Goal: Information Seeking & Learning: Learn about a topic

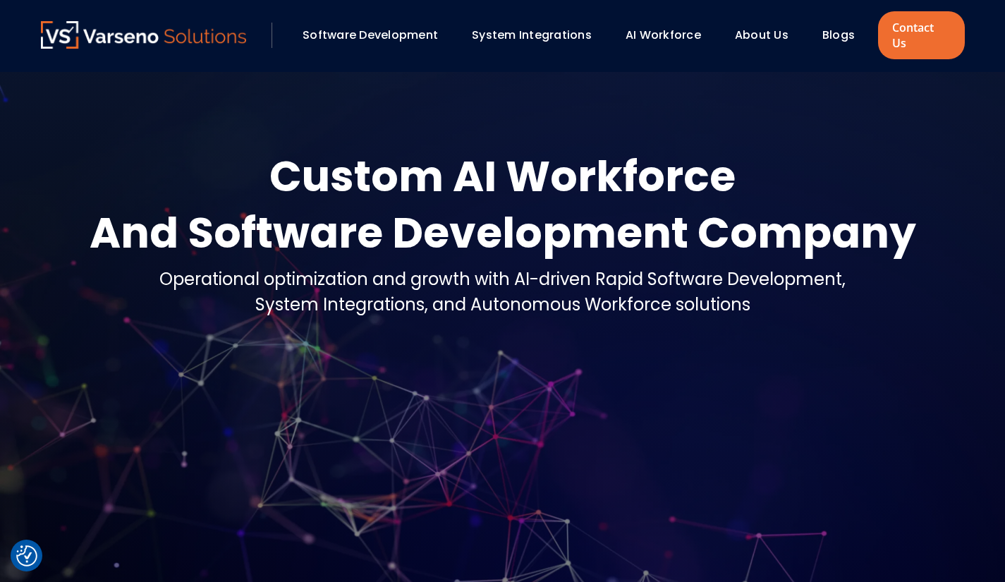
click at [389, 29] on link "Software Development" at bounding box center [369, 35] width 135 height 16
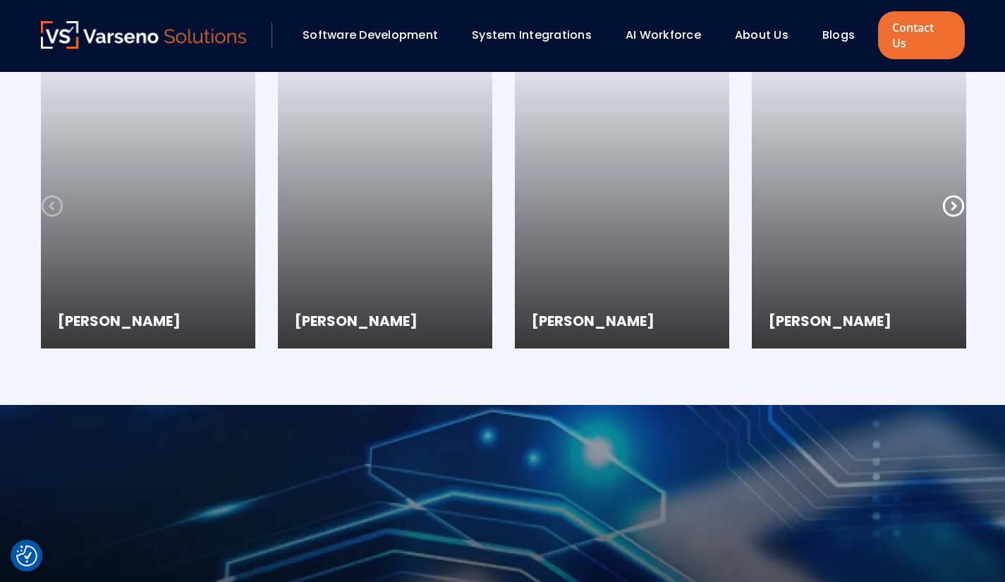
scroll to position [1553, 0]
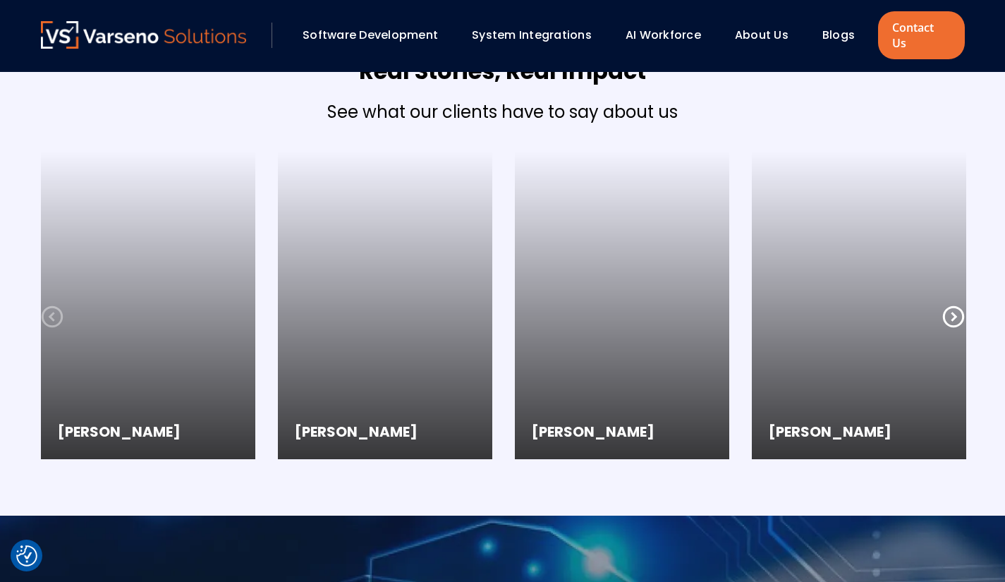
click at [560, 35] on link "System Integrations" at bounding box center [532, 35] width 120 height 16
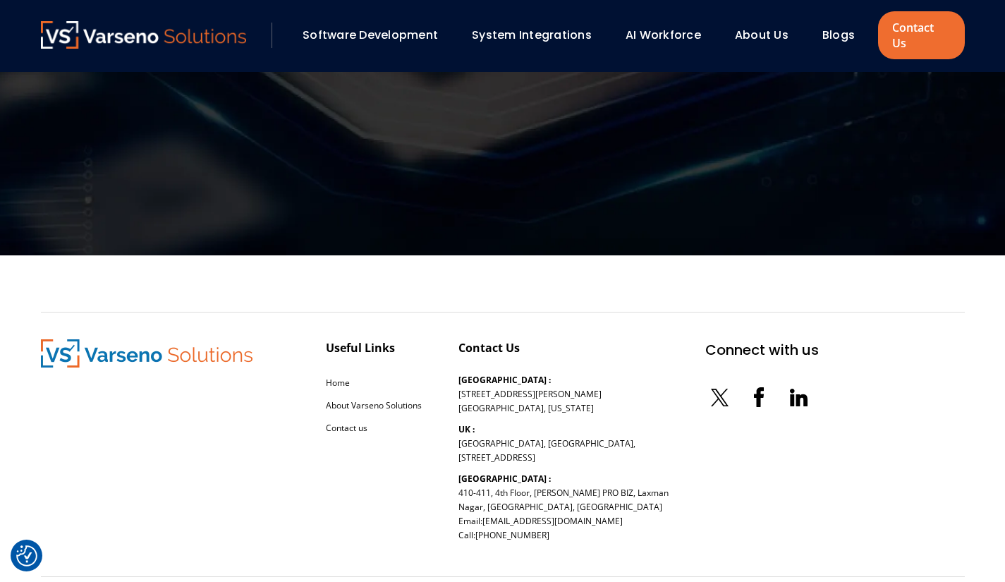
scroll to position [3014, 0]
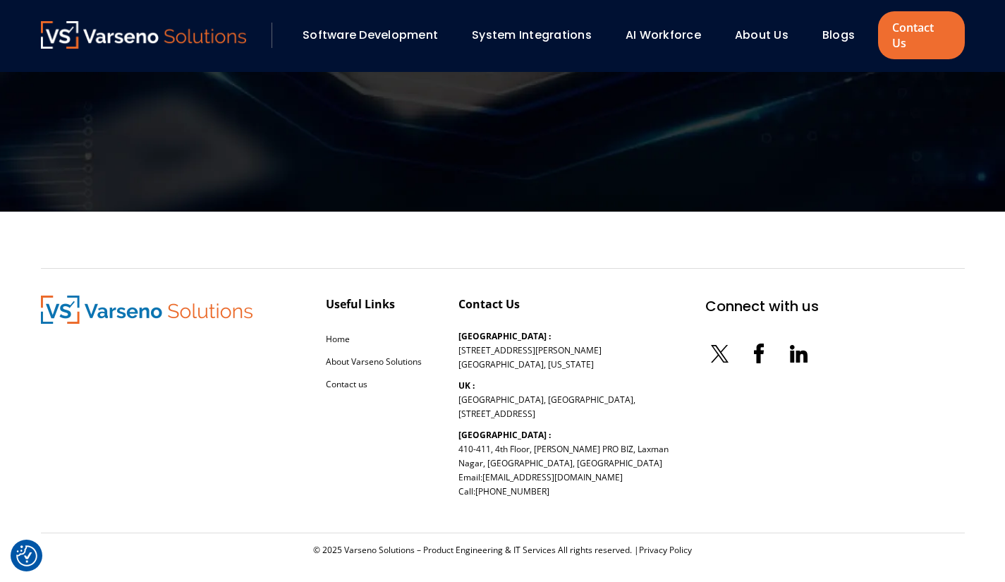
click at [669, 27] on link "AI Workforce" at bounding box center [662, 35] width 75 height 16
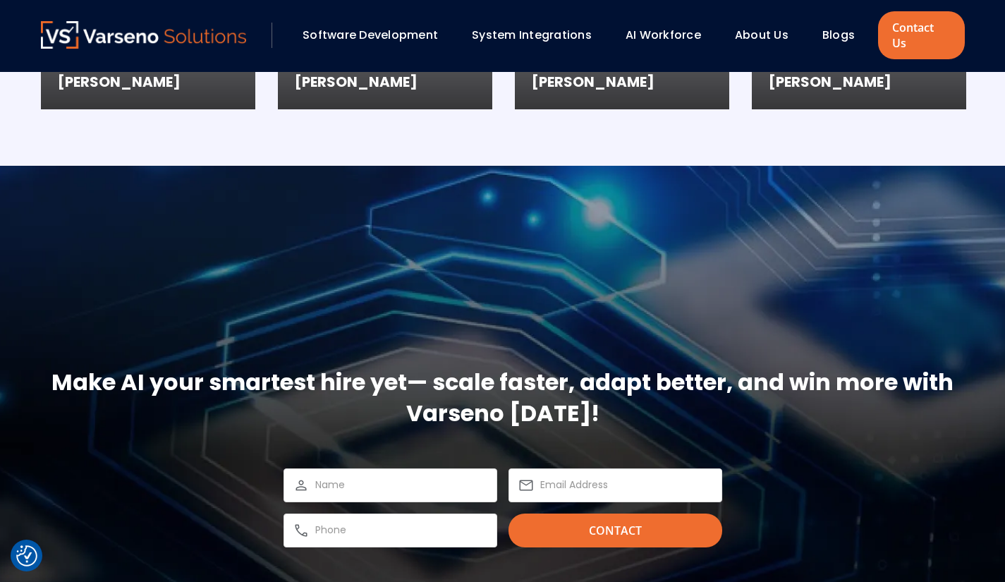
scroll to position [1986, 0]
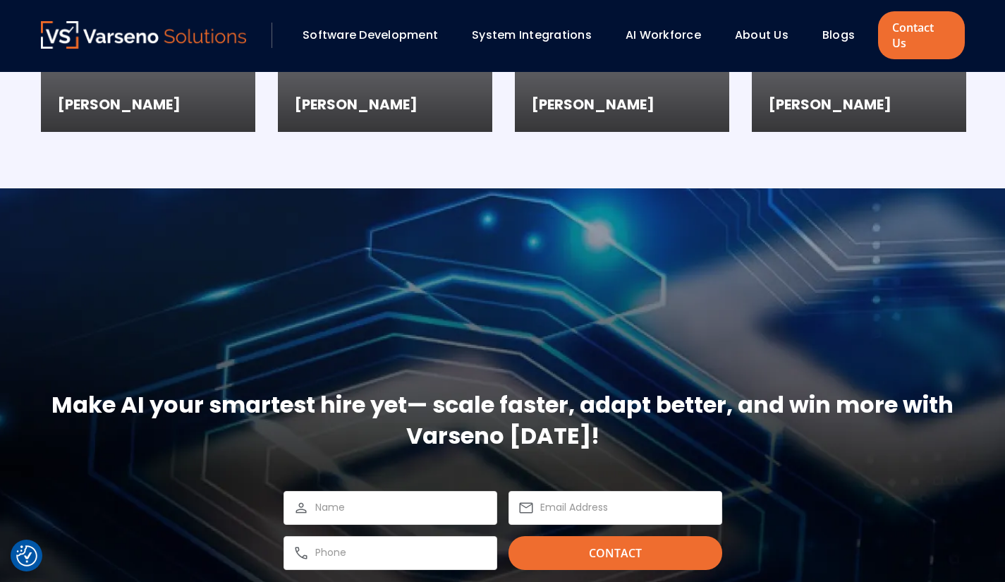
click at [767, 27] on link "About Us" at bounding box center [762, 35] width 54 height 16
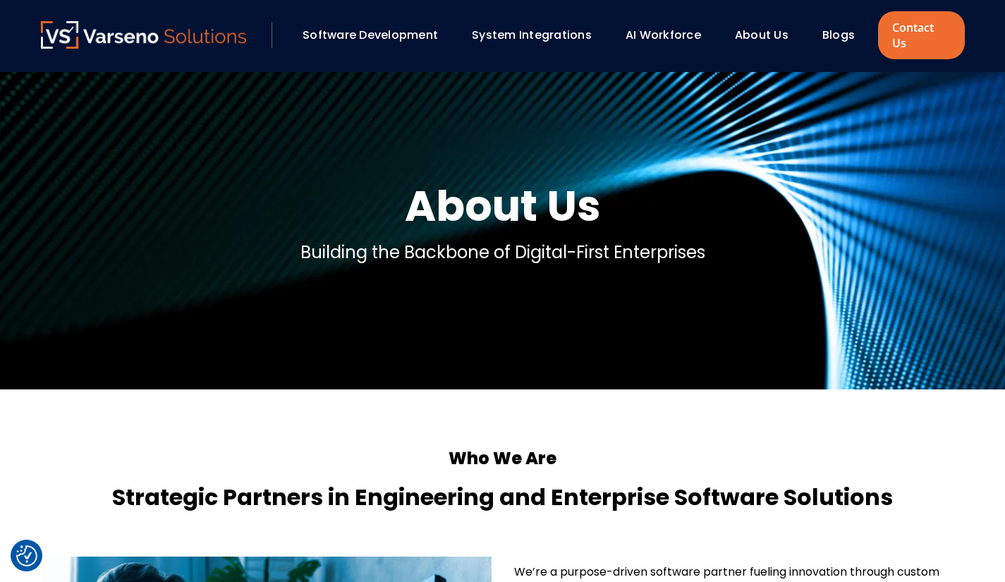
click at [345, 27] on link "Software Development" at bounding box center [369, 35] width 135 height 16
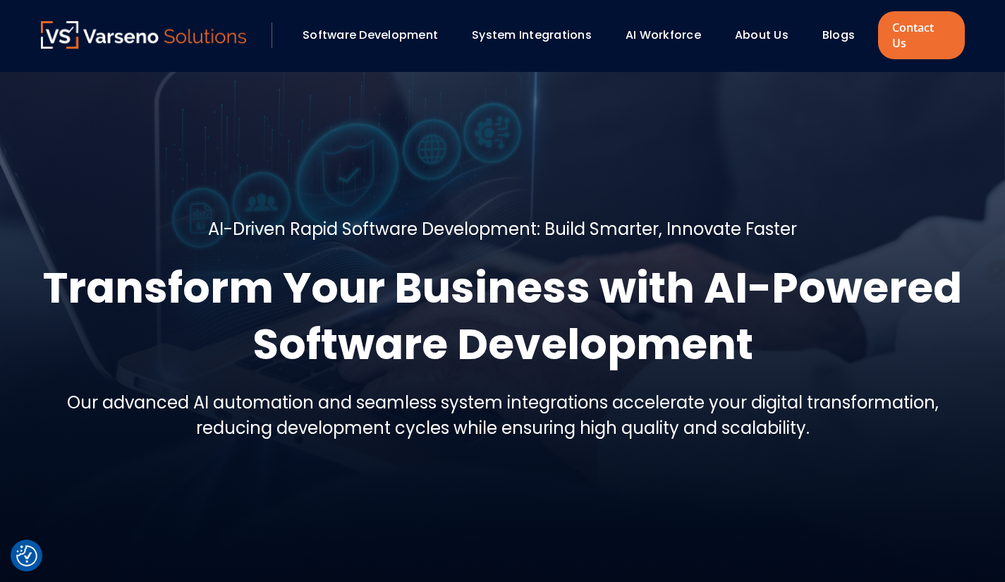
click at [152, 27] on img at bounding box center [144, 34] width 206 height 27
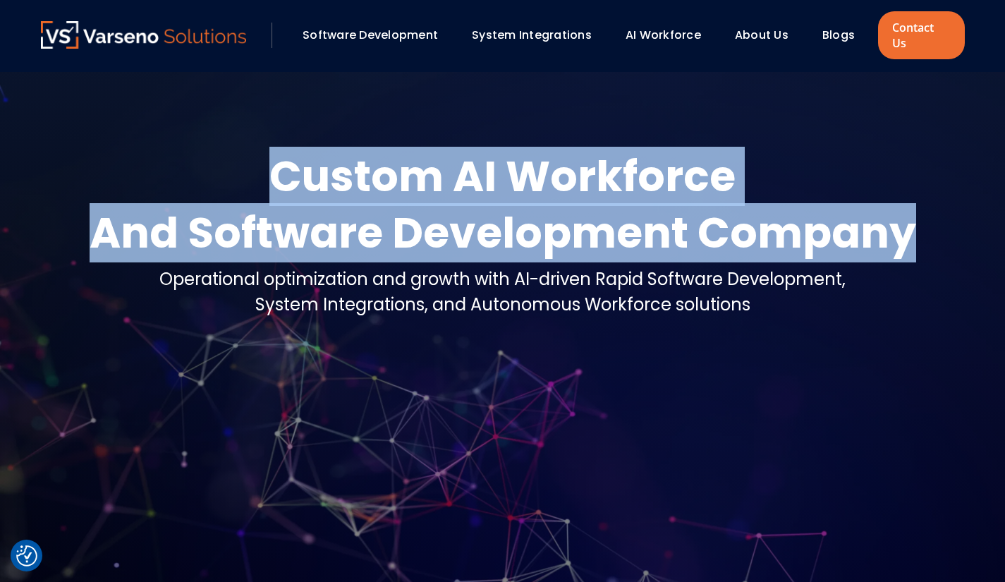
drag, startPoint x: 273, startPoint y: 157, endPoint x: 914, endPoint y: 237, distance: 645.9
click at [914, 237] on div "Custom AI Workforce And Software Development Company Operational optimization a…" at bounding box center [503, 238] width 924 height 181
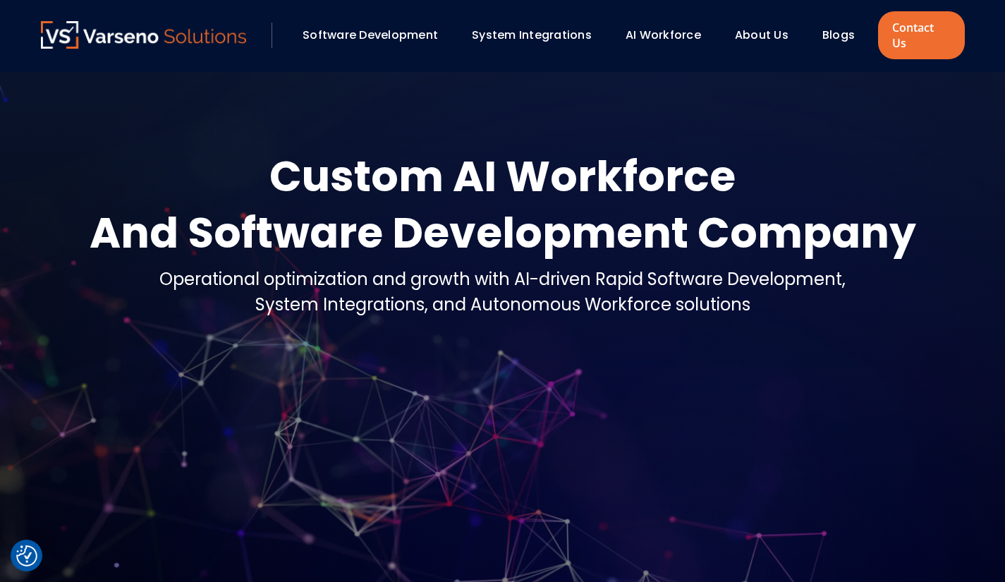
click at [745, 295] on div "System Integrations, and Autonomous Workforce solutions" at bounding box center [502, 304] width 686 height 25
click at [382, 27] on link "Software Development" at bounding box center [369, 35] width 135 height 16
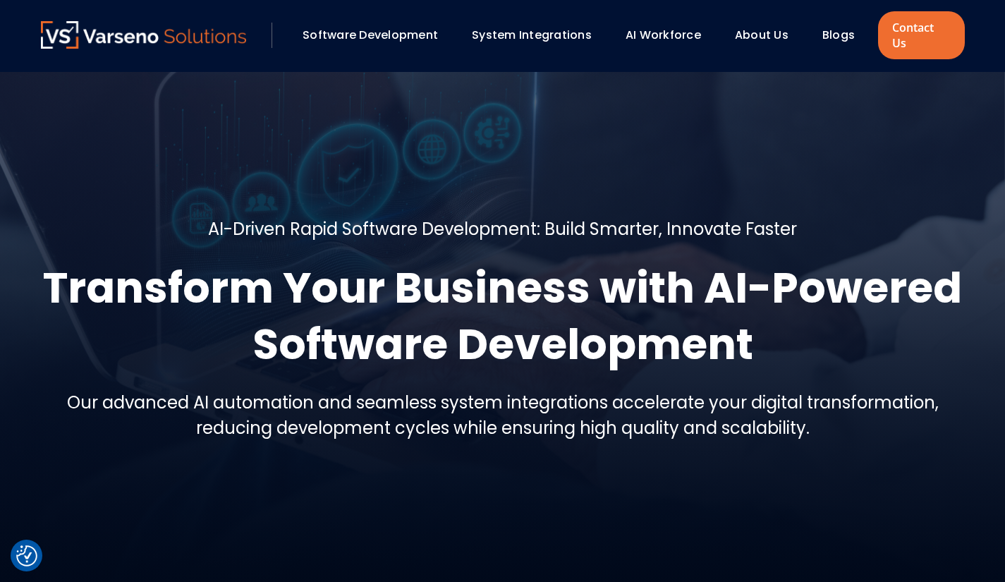
click at [123, 32] on img at bounding box center [144, 34] width 206 height 27
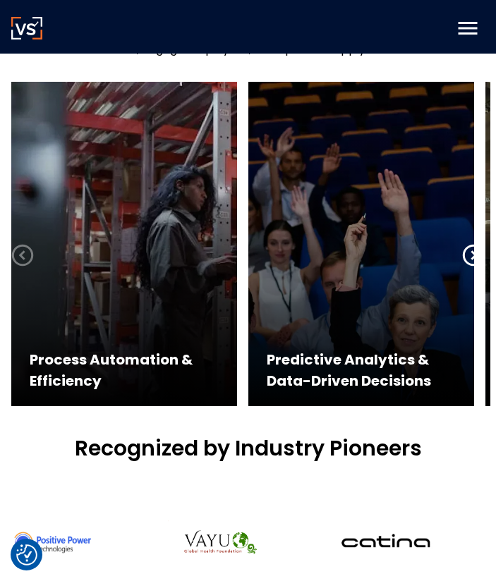
scroll to position [689, 0]
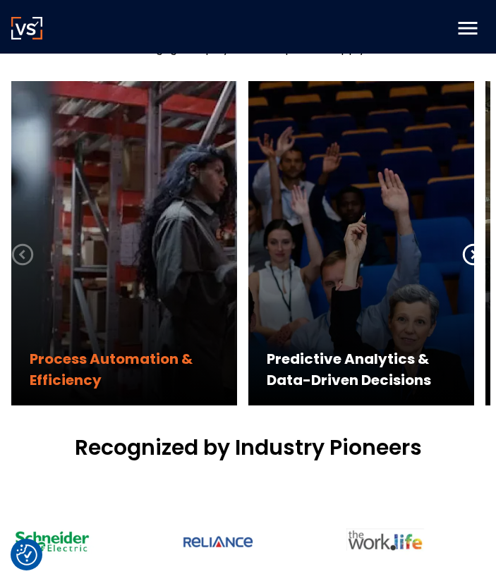
click at [52, 341] on div "Process Automation & Efficiency" at bounding box center [124, 243] width 226 height 324
click at [152, 243] on div "Process Automation & Efficiency" at bounding box center [124, 243] width 226 height 324
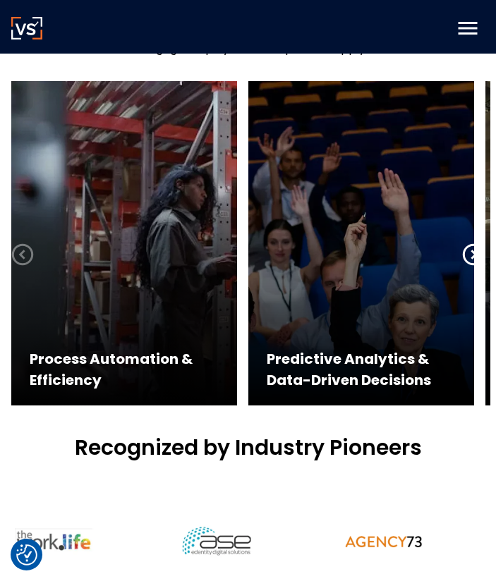
scroll to position [577, 0]
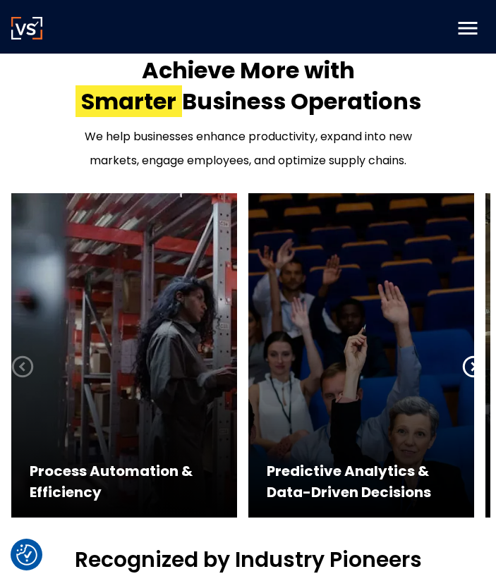
click at [468, 368] on icon at bounding box center [473, 366] width 23 height 23
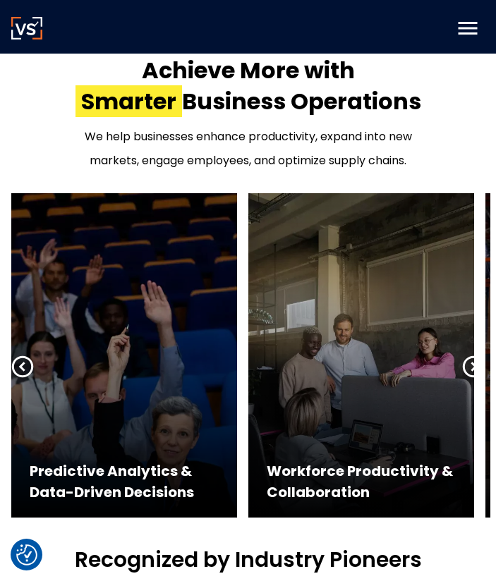
click at [468, 368] on icon at bounding box center [473, 366] width 23 height 23
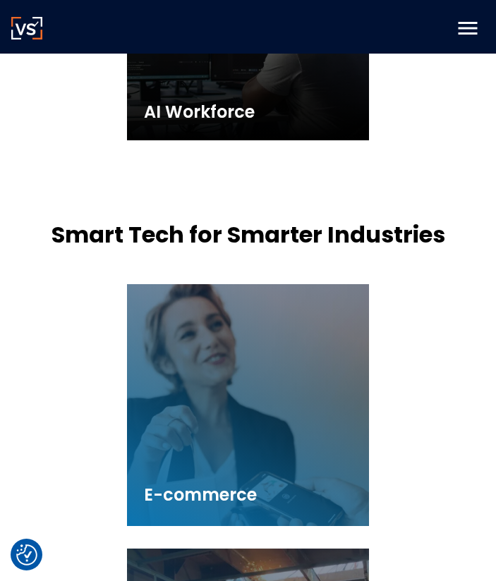
scroll to position [2153, 0]
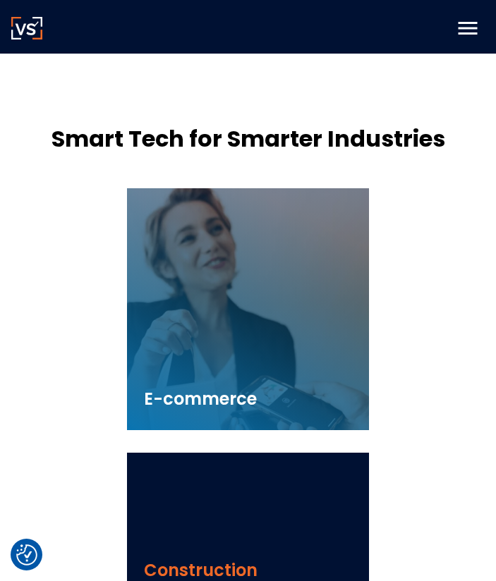
click at [216, 521] on div "Construction We automate RFIs, submittals, and back office tasks like payroll a…" at bounding box center [248, 574] width 242 height 242
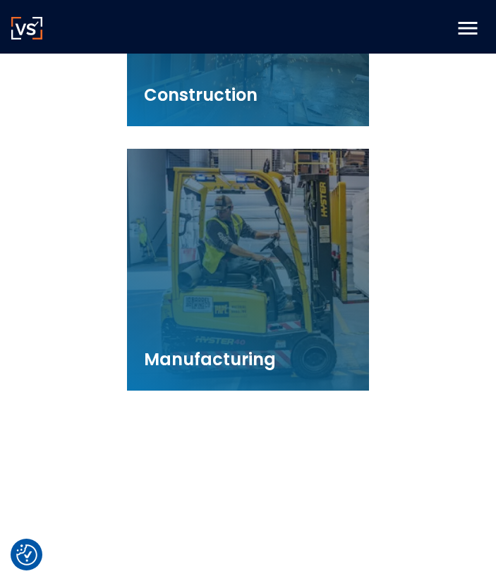
scroll to position [2765, 0]
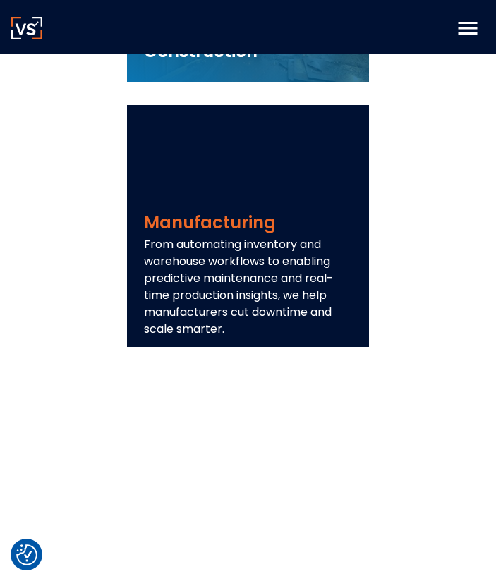
drag, startPoint x: 146, startPoint y: 244, endPoint x: 221, endPoint y: 326, distance: 111.3
click at [221, 326] on p "From automating inventory and warehouse workflows to enabling predictive mainte…" at bounding box center [248, 287] width 208 height 102
copy p "From automating inventory and warehouse workflows to enabling predictive mainte…"
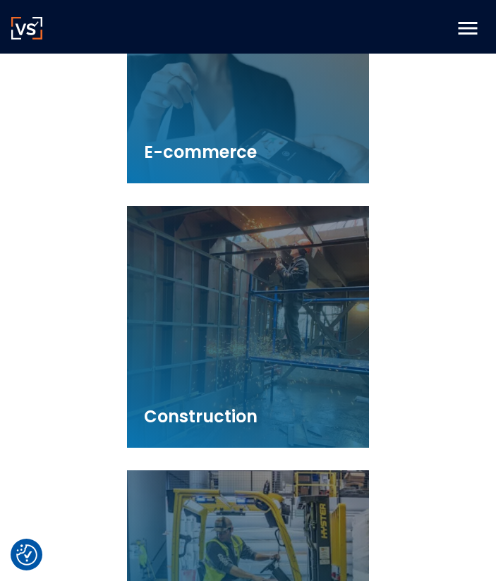
scroll to position [2393, 0]
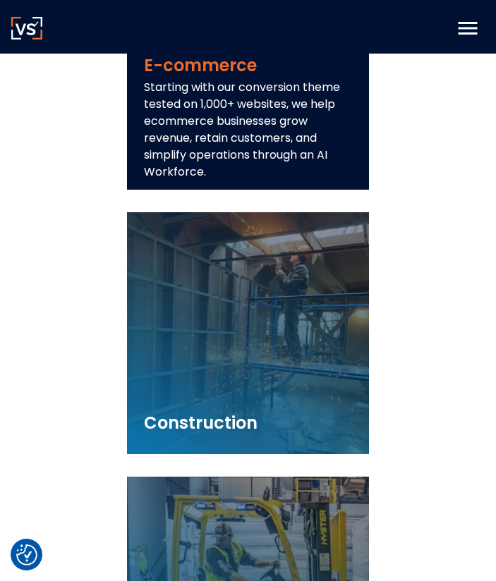
click at [230, 134] on p "Starting with our conversion theme tested on 1,000+ websites, we help ecommerce…" at bounding box center [248, 130] width 208 height 102
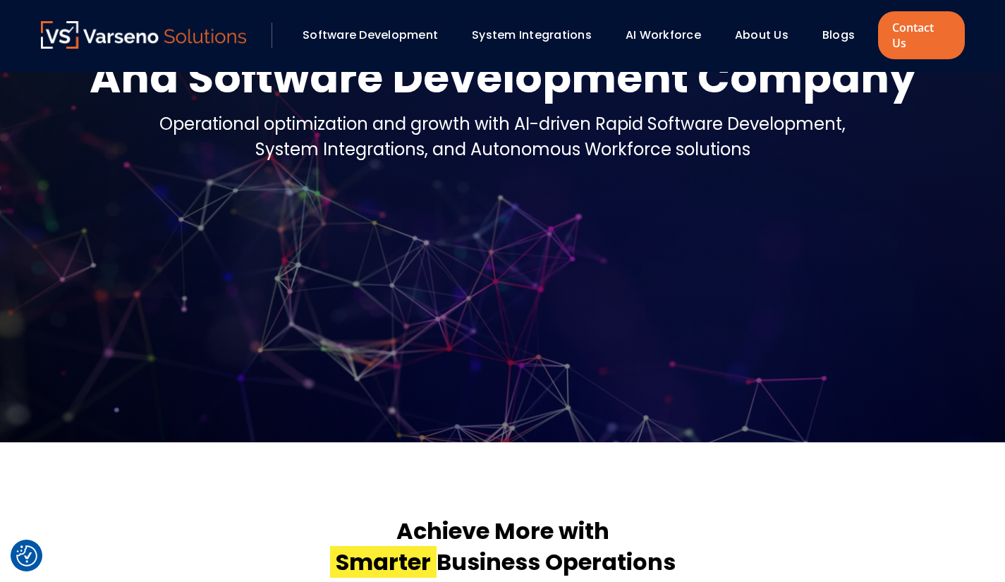
scroll to position [0, 0]
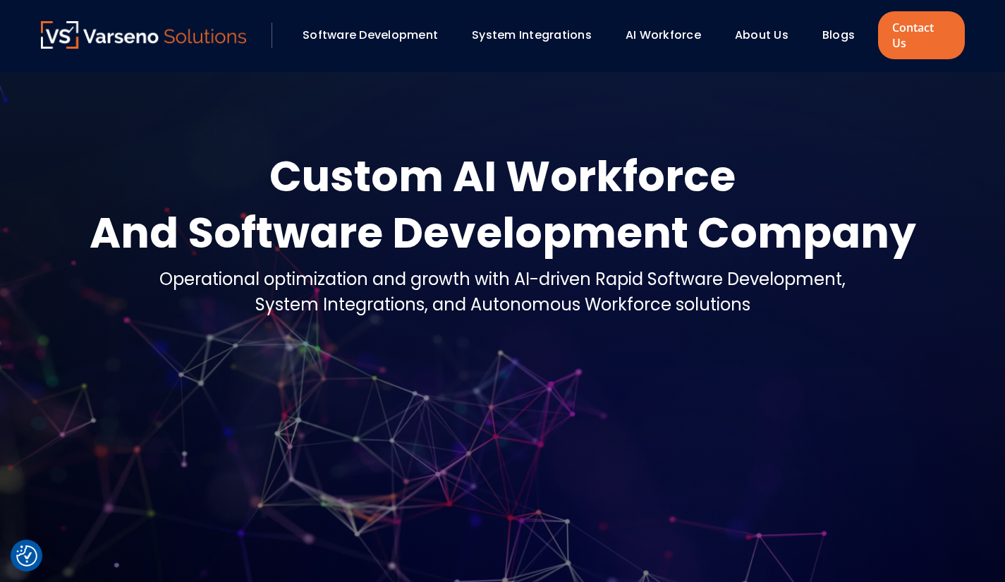
click at [136, 34] on img at bounding box center [144, 34] width 206 height 27
click at [371, 27] on link "Software Development" at bounding box center [369, 35] width 135 height 16
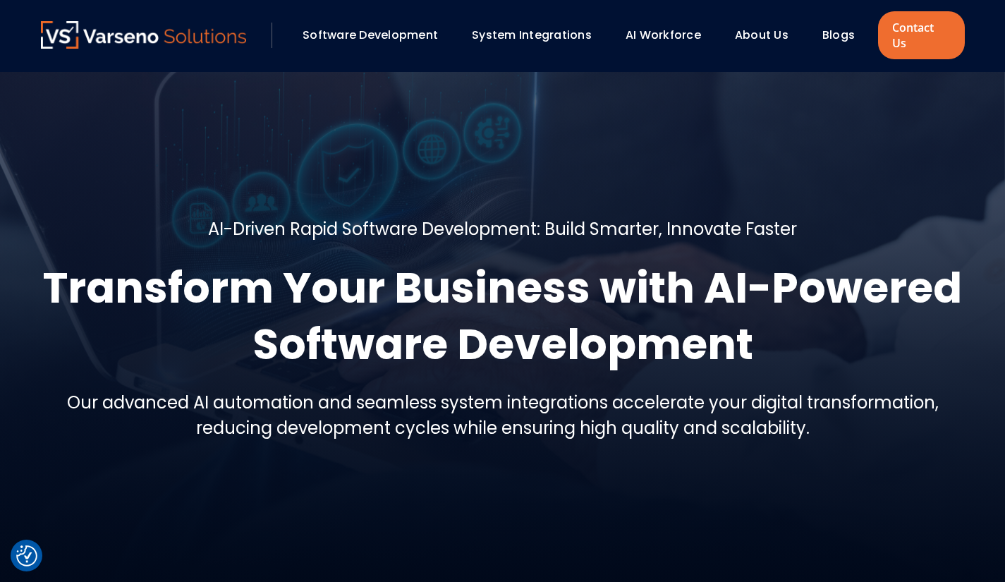
click at [187, 34] on img at bounding box center [144, 34] width 206 height 27
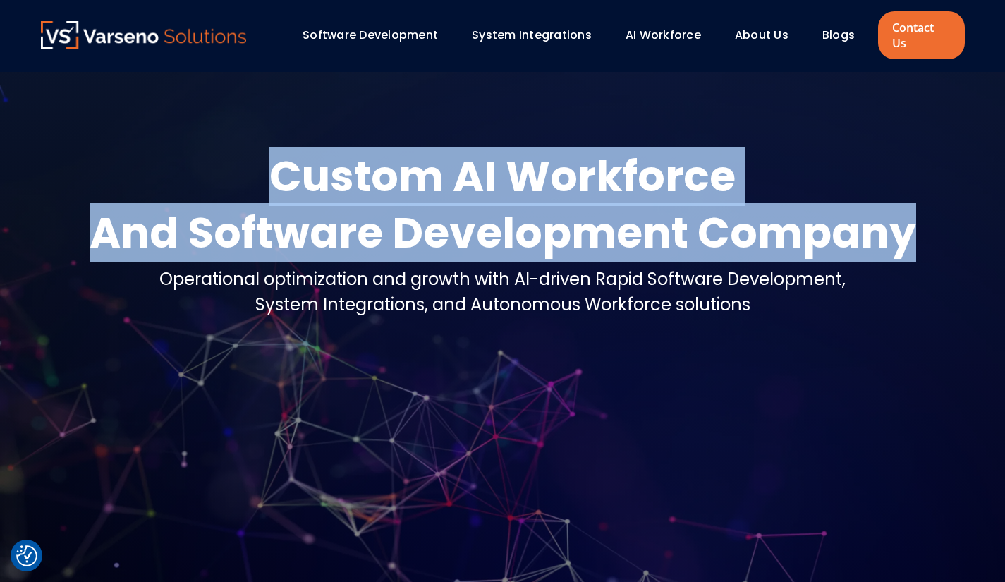
drag, startPoint x: 279, startPoint y: 157, endPoint x: 912, endPoint y: 225, distance: 636.9
click at [912, 225] on div "Custom AI Workforce And Software Development Company" at bounding box center [503, 204] width 826 height 113
copy div "Custom AI Workforce And Software Development Company"
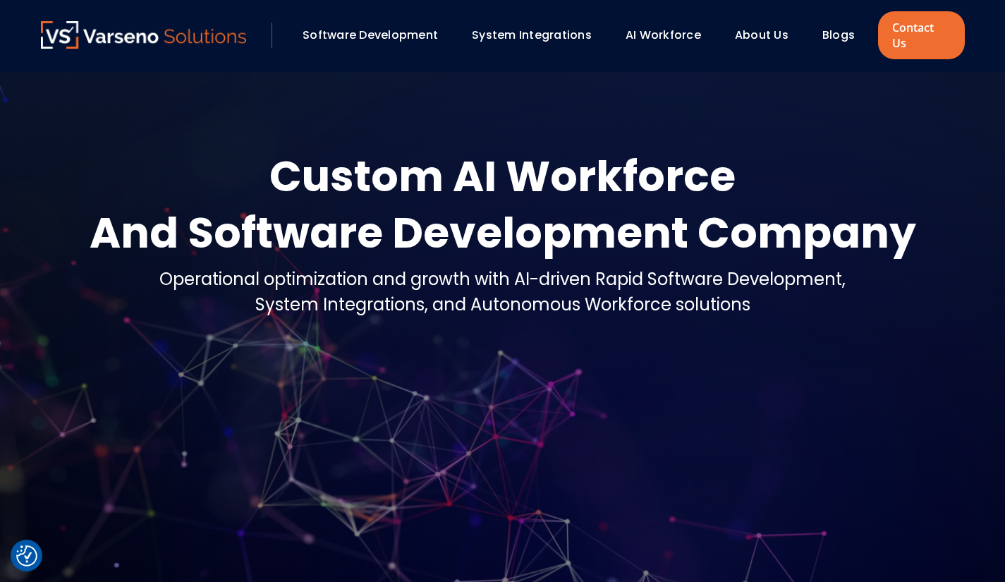
click at [503, 391] on div at bounding box center [502, 334] width 1005 height 525
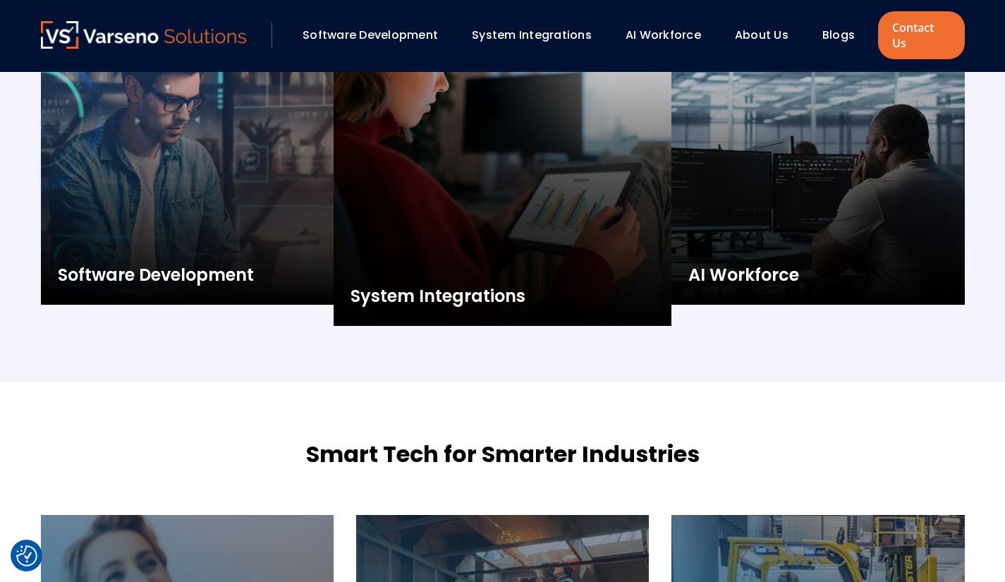
scroll to position [1685, 0]
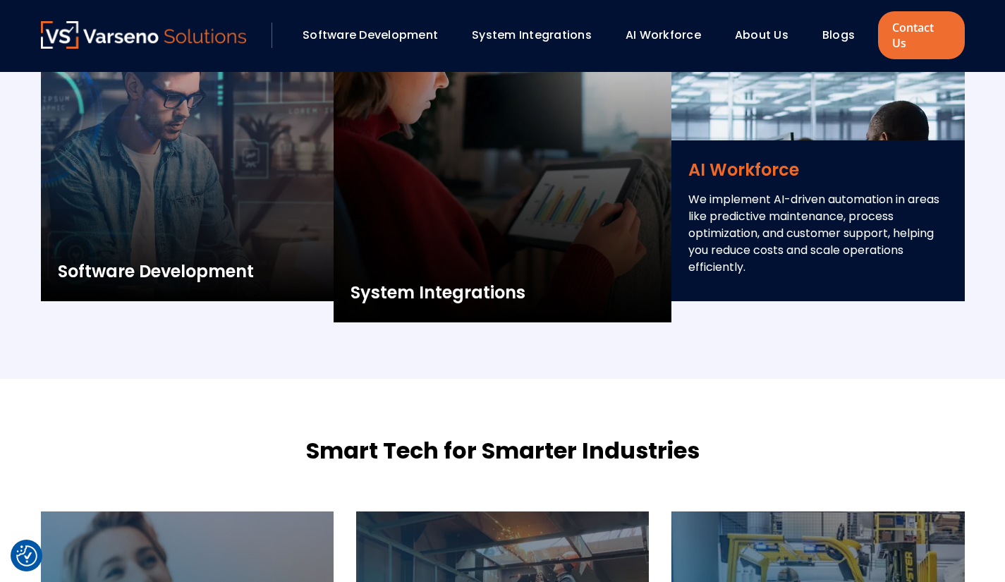
click at [737, 228] on p "We implement AI-driven automation in areas like predictive maintenance, process…" at bounding box center [817, 233] width 259 height 85
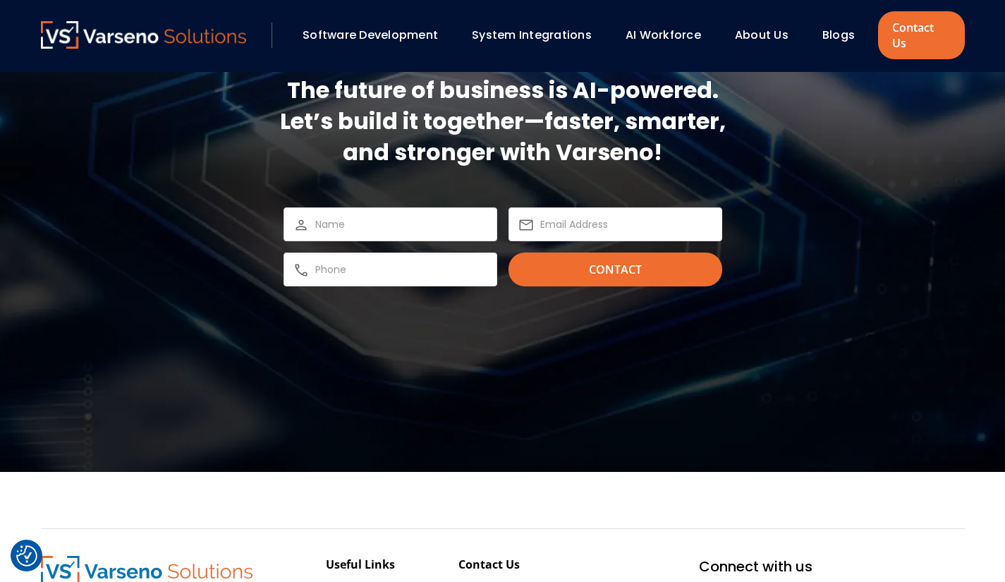
scroll to position [4396, 0]
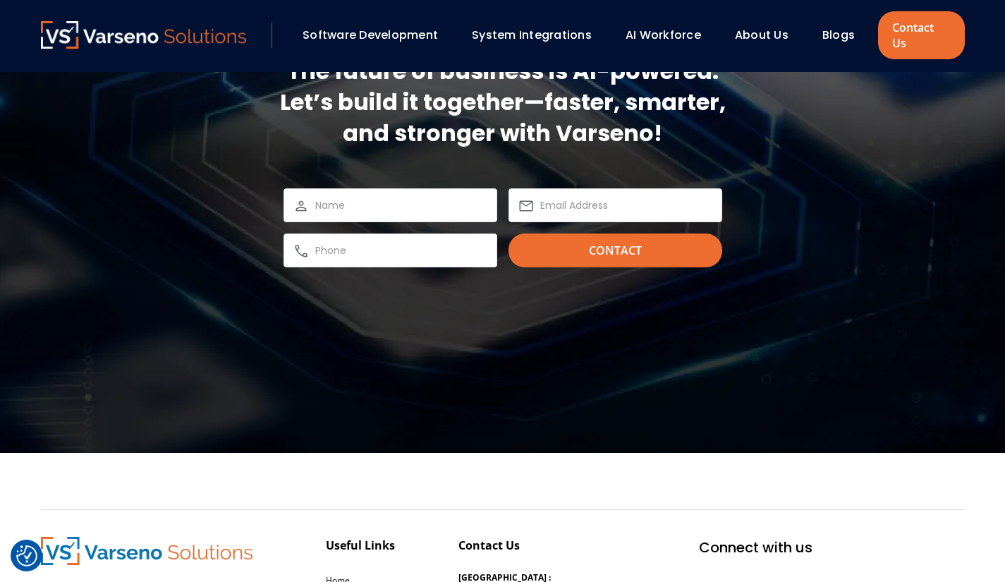
click at [661, 27] on link "AI Workforce" at bounding box center [662, 35] width 75 height 16
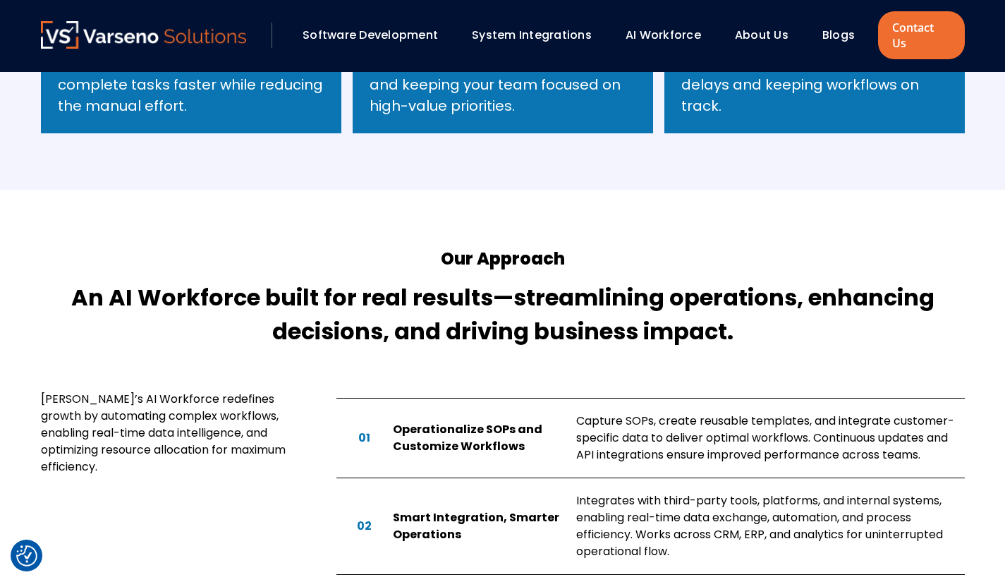
scroll to position [827, 0]
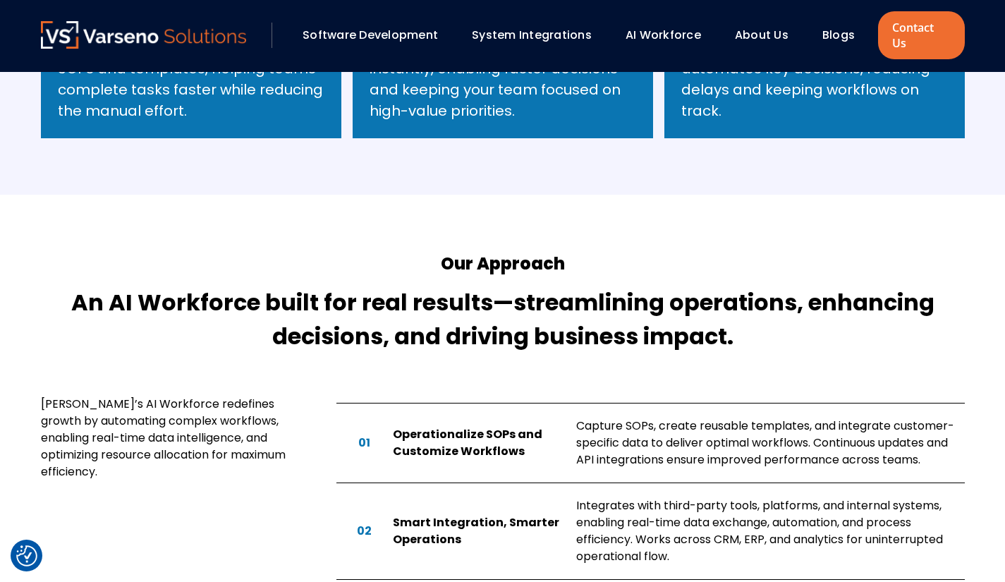
click at [210, 312] on h4 "An AI Workforce built for real results—streamlining operations, enhancing decis…" at bounding box center [503, 320] width 924 height 68
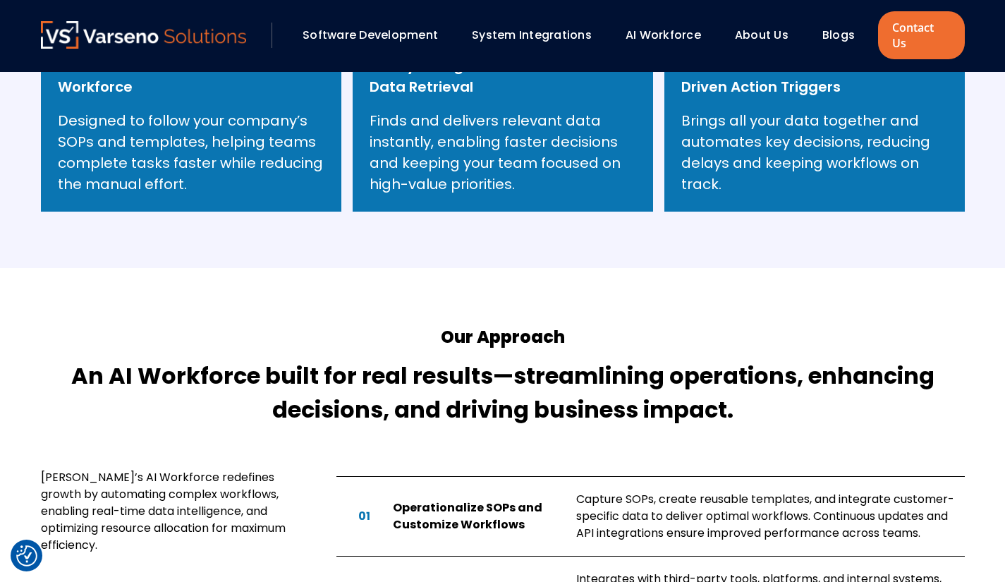
scroll to position [776, 0]
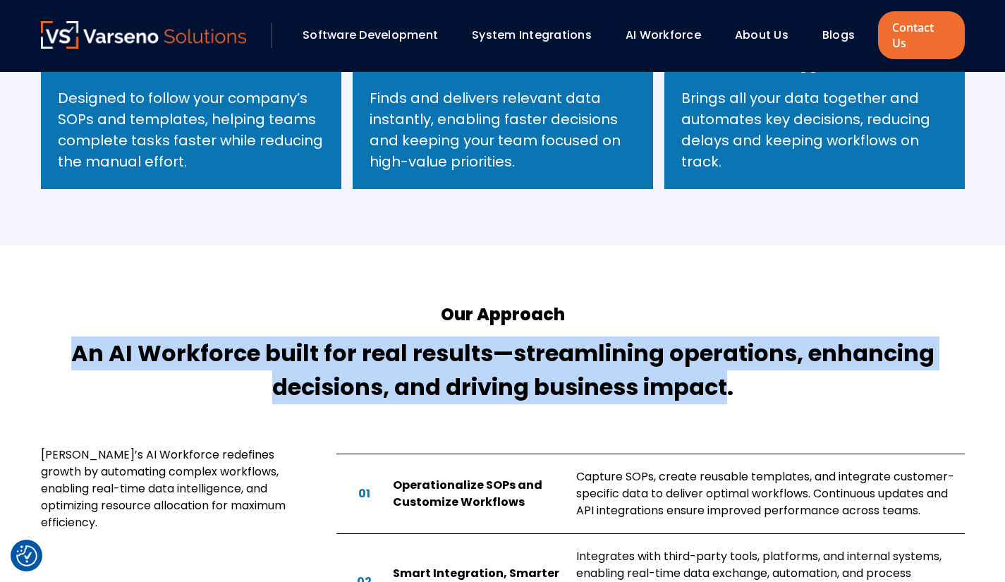
drag, startPoint x: 78, startPoint y: 341, endPoint x: 724, endPoint y: 379, distance: 647.7
click at [724, 379] on h4 "An AI Workforce built for real results—streamlining operations, enhancing decis…" at bounding box center [503, 370] width 924 height 68
copy h4 "An AI Workforce built for real results—streamlining operations, enhancing decis…"
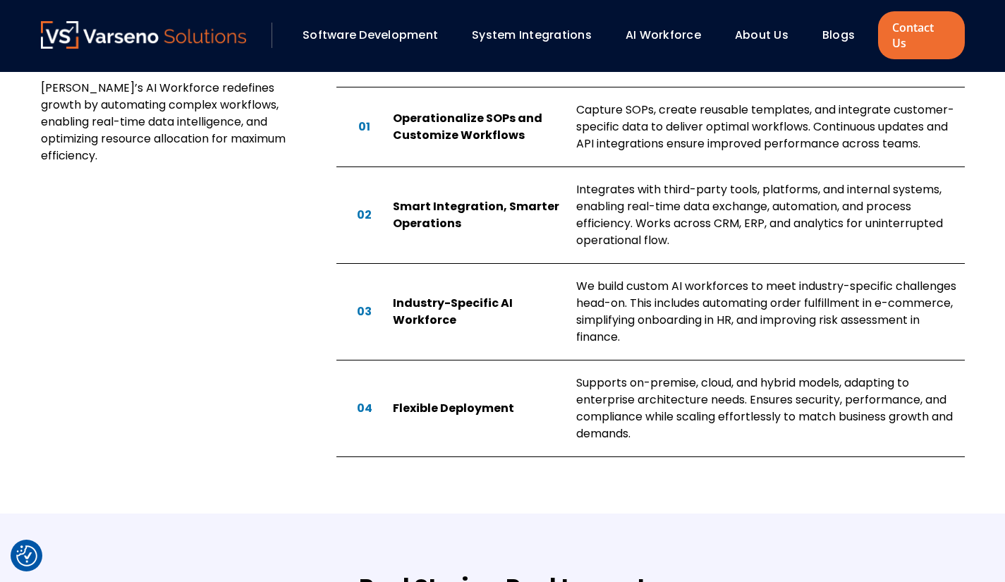
scroll to position [1144, 0]
click at [496, 360] on div "04 Flexible Deployment Supports on-premise, cloud, and hybrid models, adapting …" at bounding box center [650, 408] width 628 height 97
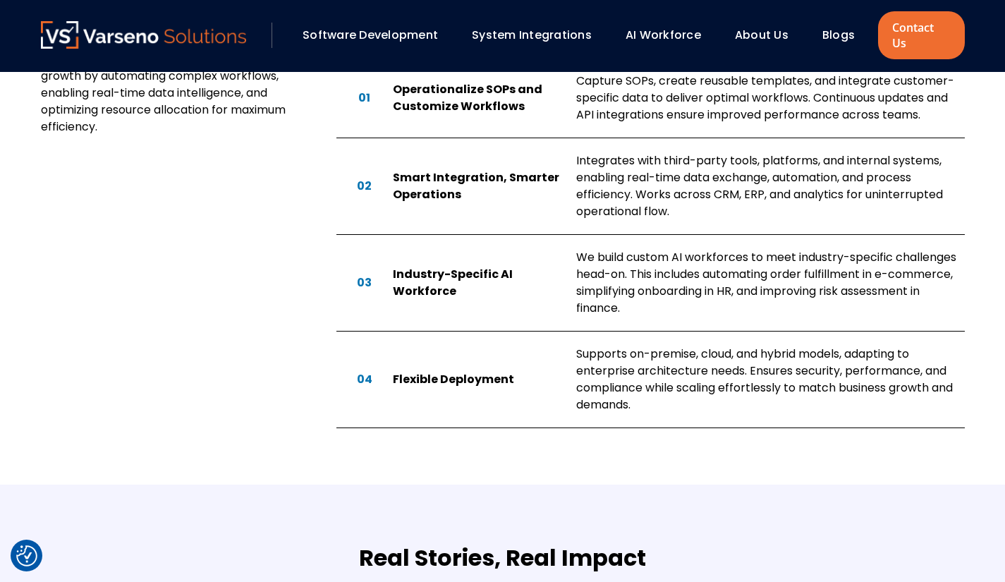
scroll to position [1173, 0]
